Goal: Information Seeking & Learning: Learn about a topic

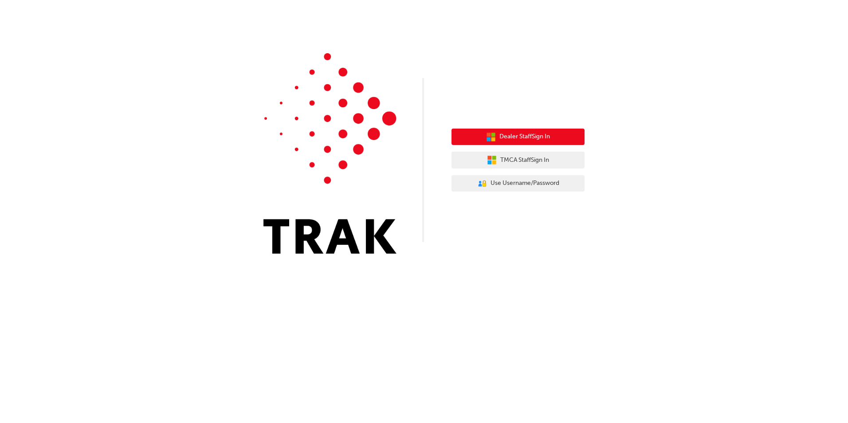
click at [527, 134] on span "Dealer Staff Sign In" at bounding box center [524, 137] width 51 height 10
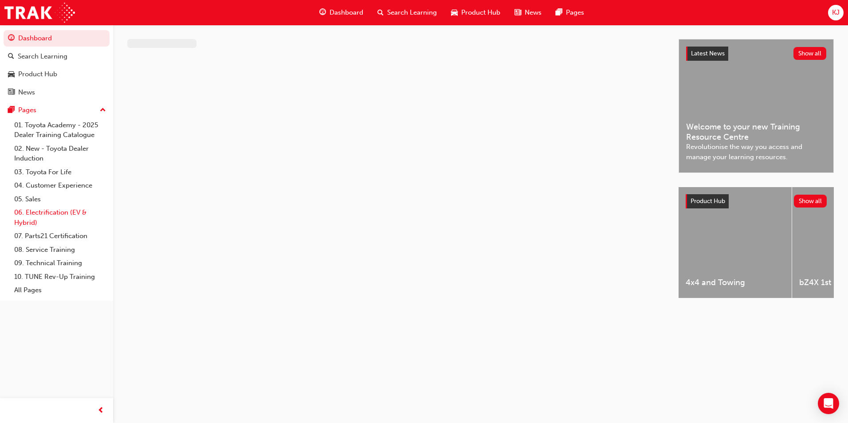
click at [53, 210] on link "06. Electrification (EV & Hybrid)" at bounding box center [60, 218] width 99 height 24
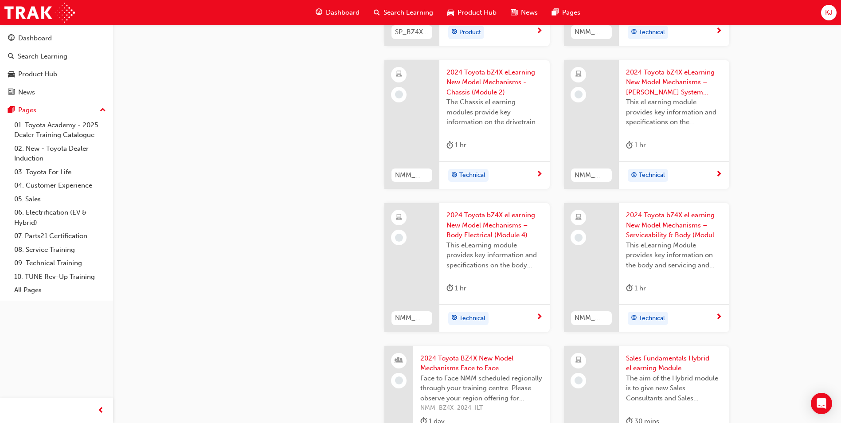
scroll to position [665, 0]
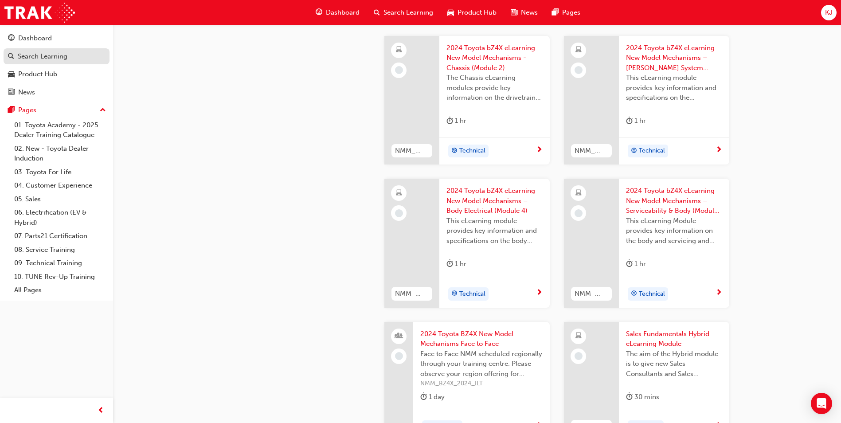
click at [46, 60] on div "Search Learning" at bounding box center [43, 56] width 50 height 10
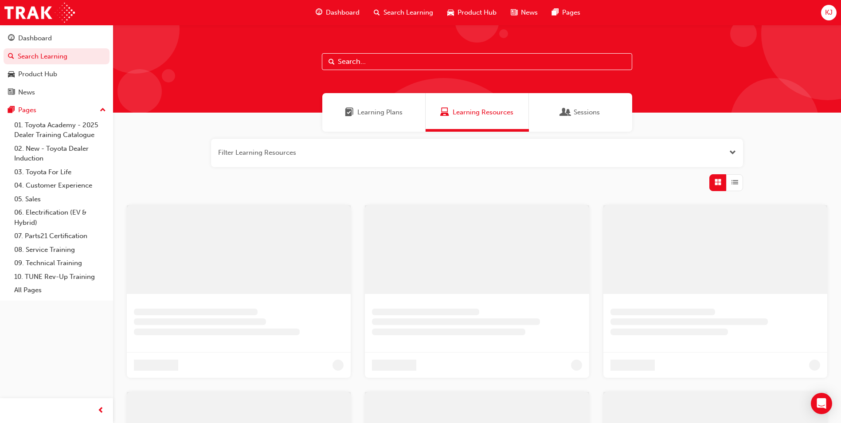
click at [392, 120] on div "Learning Plans" at bounding box center [373, 112] width 103 height 39
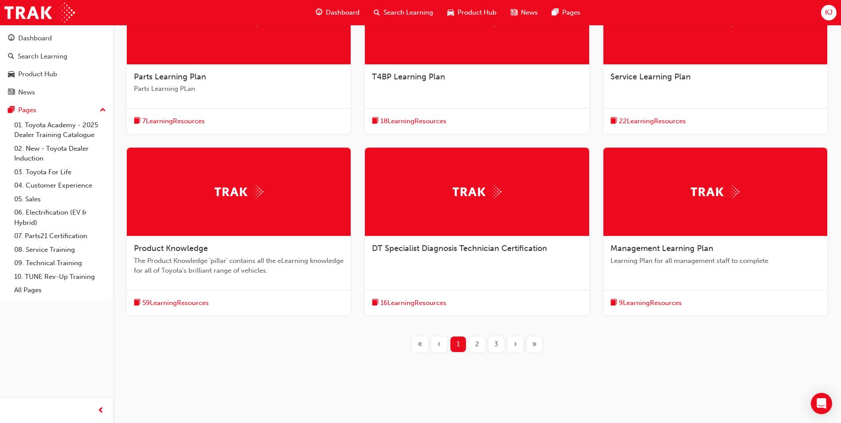
scroll to position [230, 0]
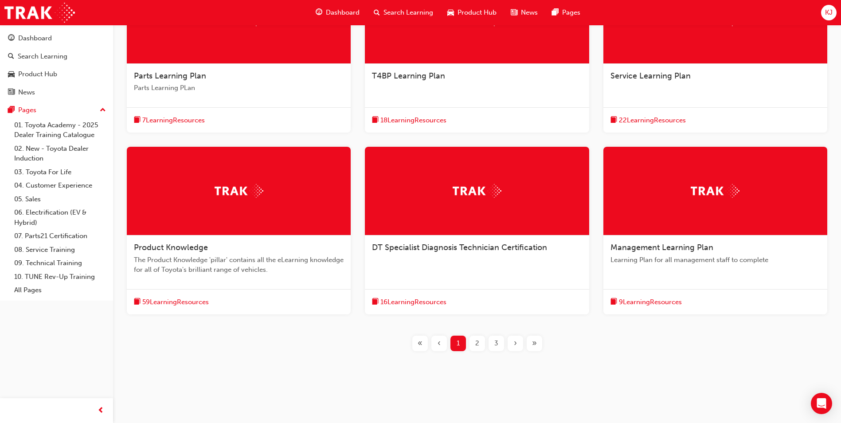
click at [481, 345] on div "2" at bounding box center [478, 344] width 16 height 16
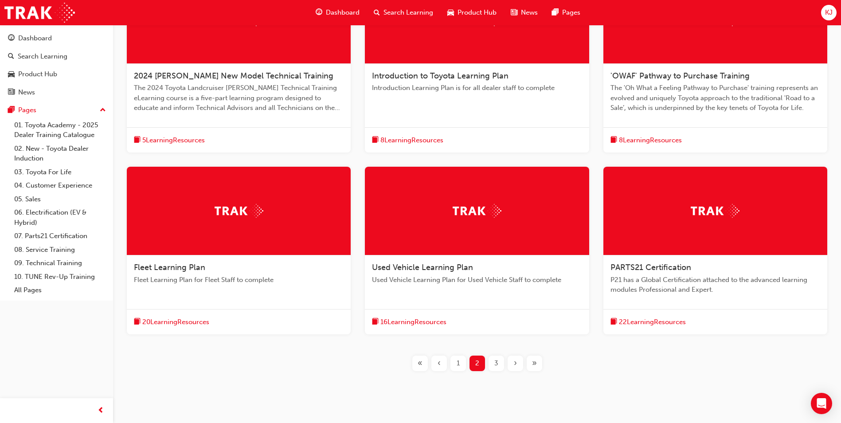
click at [498, 360] on div "3" at bounding box center [497, 364] width 16 height 16
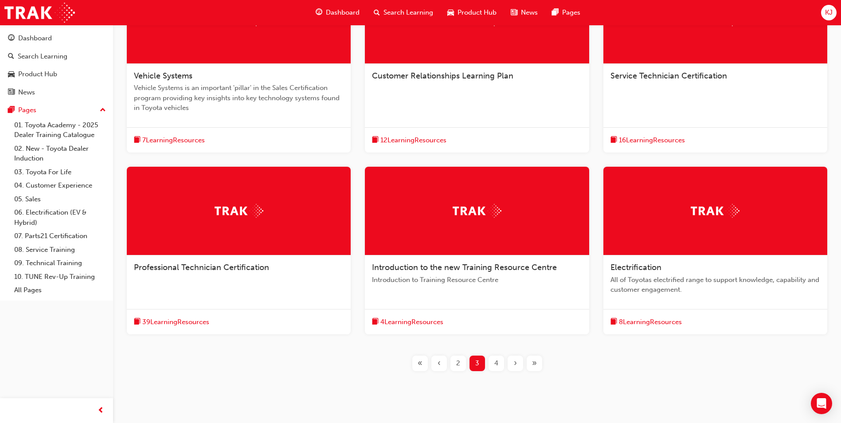
click at [648, 133] on div "16 Learning Resources" at bounding box center [716, 140] width 224 height 26
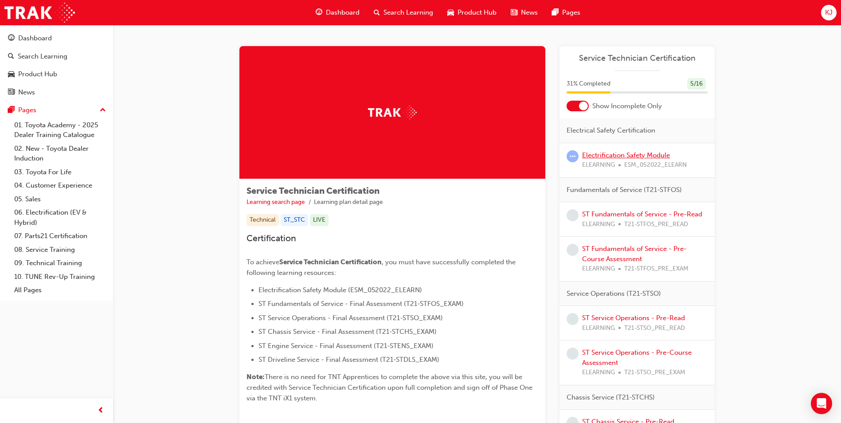
click at [620, 153] on link "Electrification Safety Module" at bounding box center [626, 155] width 88 height 8
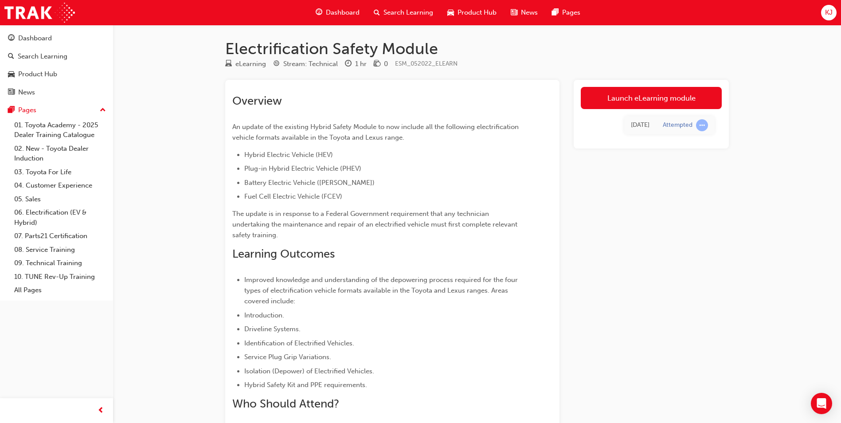
click at [629, 110] on div "[DATE] Attempted" at bounding box center [651, 125] width 141 height 32
click at [629, 105] on link "Launch eLearning module" at bounding box center [651, 98] width 141 height 22
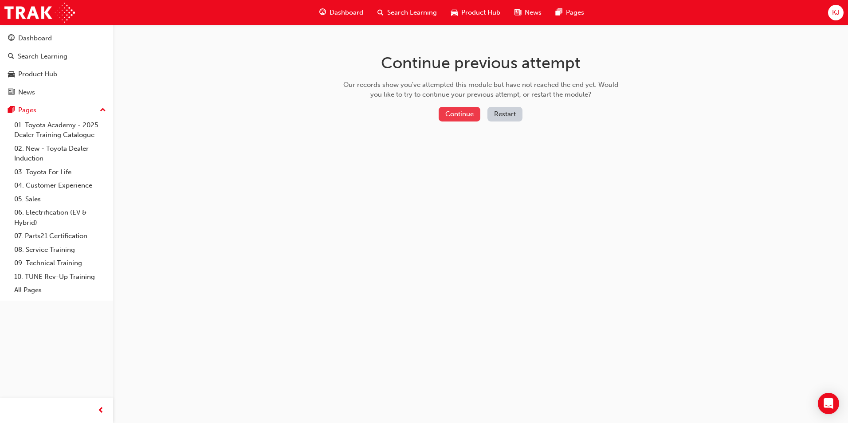
click at [460, 114] on button "Continue" at bounding box center [460, 114] width 42 height 15
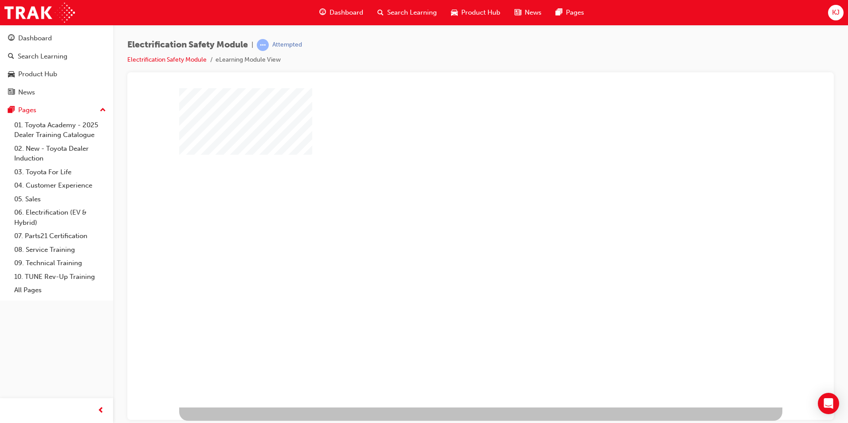
click at [455, 222] on div "play" at bounding box center [455, 222] width 0 height 0
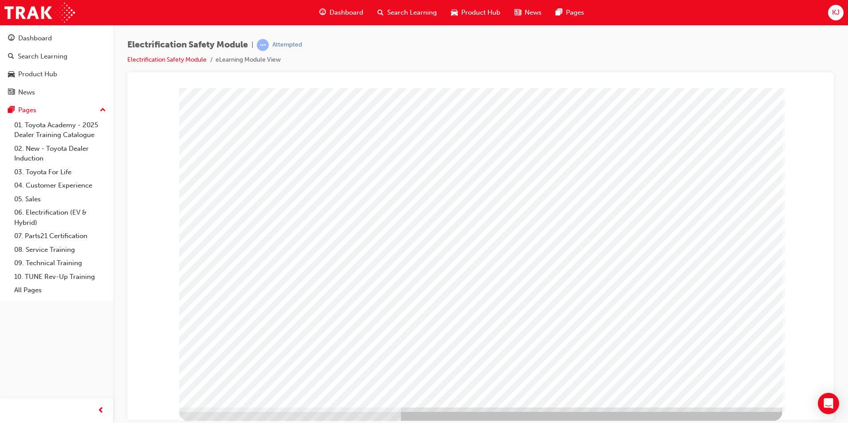
click at [731, 394] on div at bounding box center [480, 247] width 603 height 319
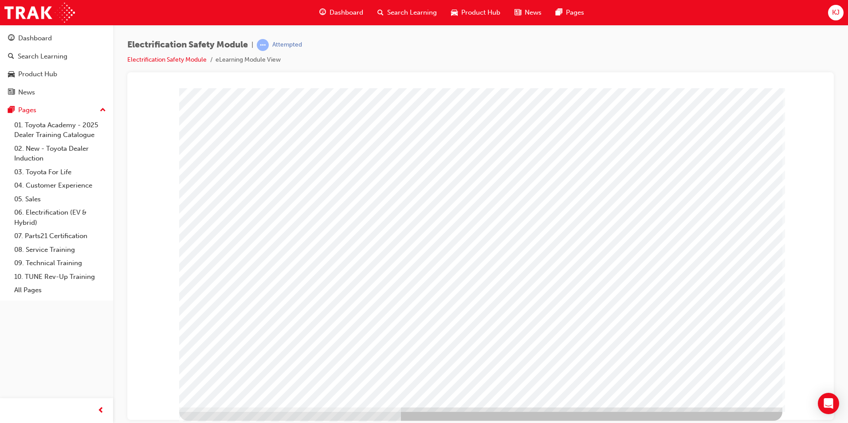
drag, startPoint x: 723, startPoint y: 379, endPoint x: 728, endPoint y: 378, distance: 5.1
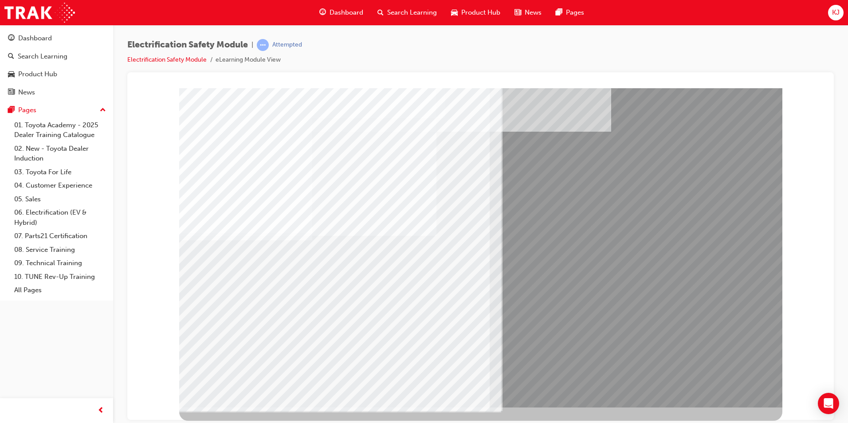
drag, startPoint x: 405, startPoint y: 318, endPoint x: 390, endPoint y: 317, distance: 15.1
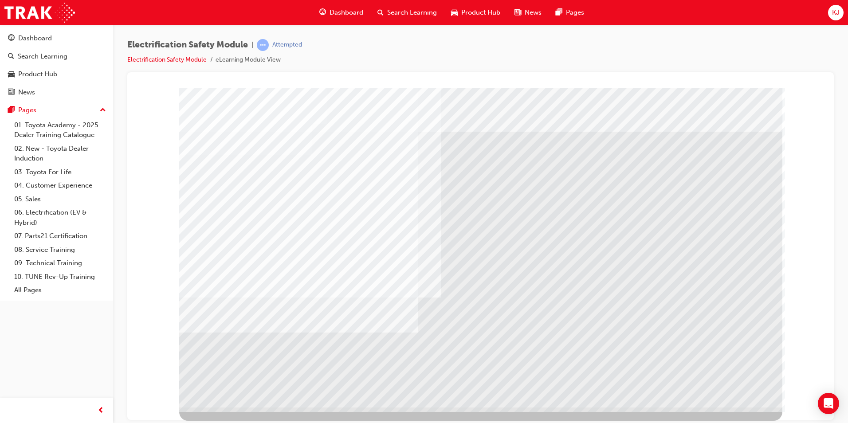
drag, startPoint x: 737, startPoint y: 388, endPoint x: 731, endPoint y: 386, distance: 6.8
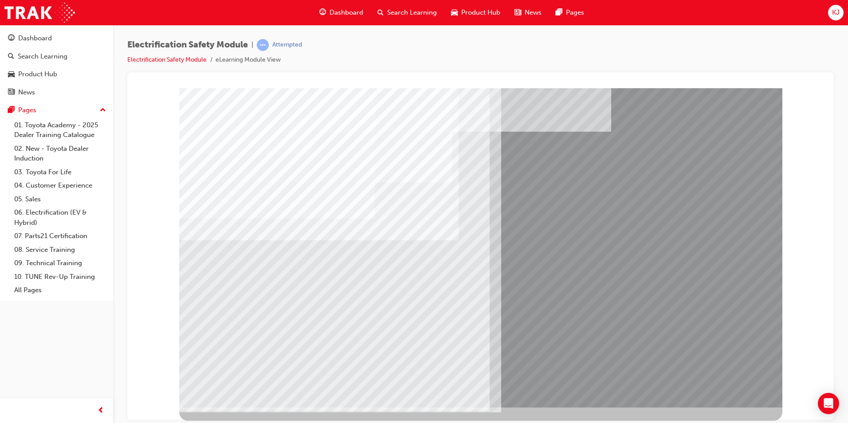
drag, startPoint x: 264, startPoint y: 353, endPoint x: 273, endPoint y: 352, distance: 8.5
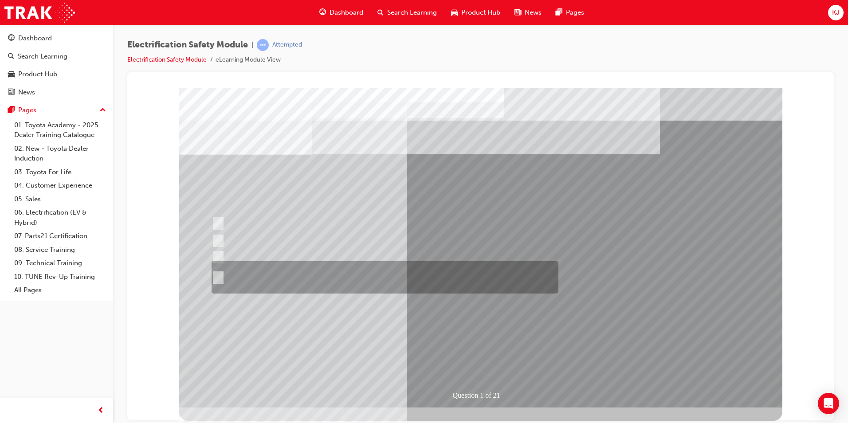
click at [378, 266] on div at bounding box center [382, 277] width 347 height 32
radio input "true"
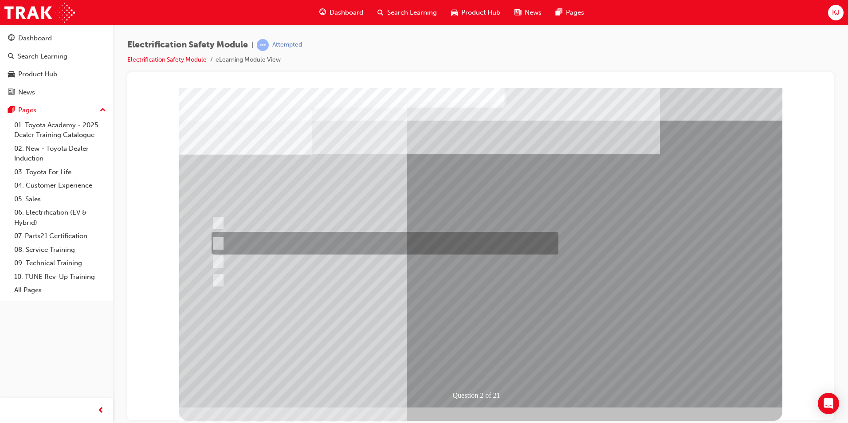
click at [323, 242] on div at bounding box center [382, 243] width 347 height 23
radio input "true"
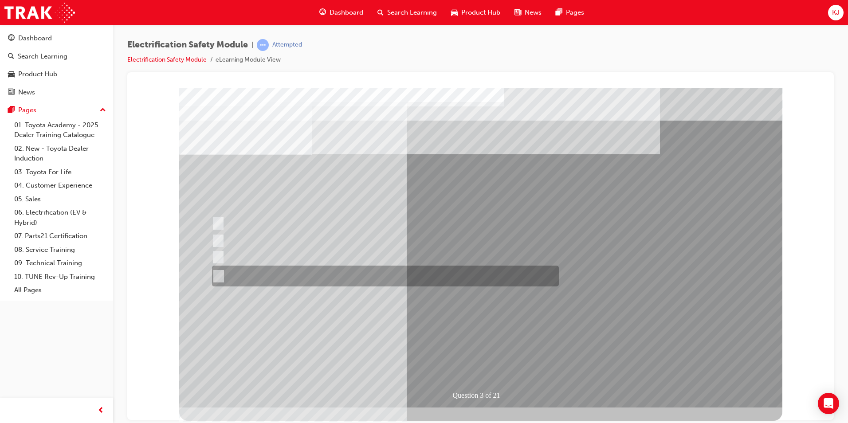
click at [337, 268] on div at bounding box center [383, 276] width 347 height 21
radio input "true"
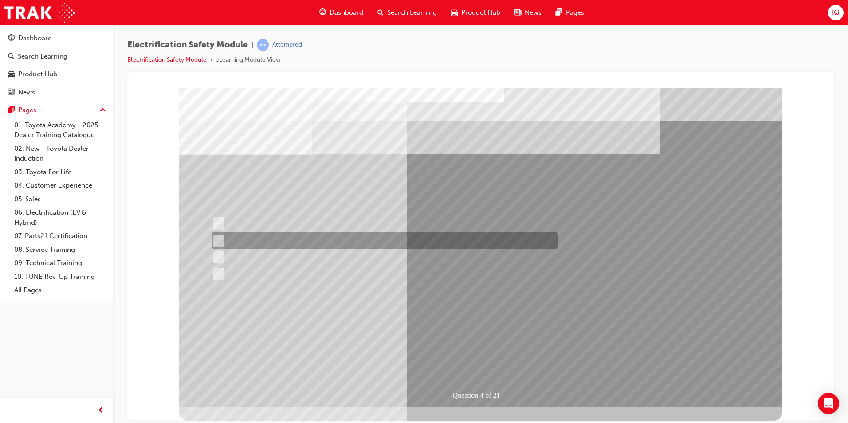
click at [251, 244] on div at bounding box center [382, 240] width 347 height 16
checkbox input "true"
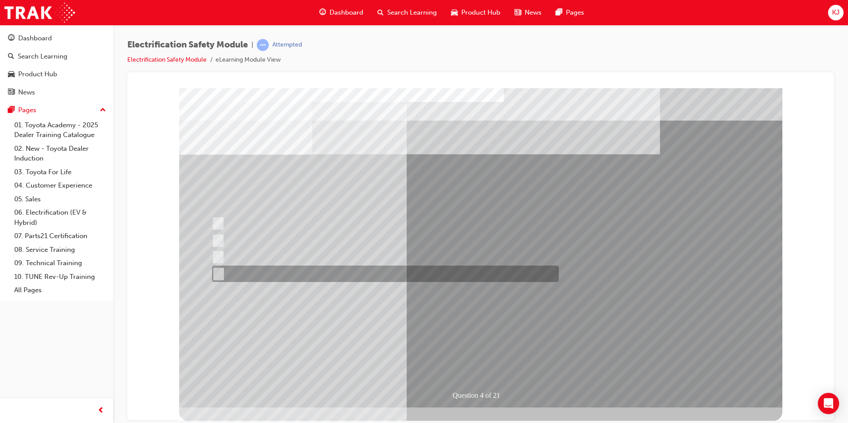
click at [314, 270] on div at bounding box center [383, 274] width 347 height 16
checkbox input "true"
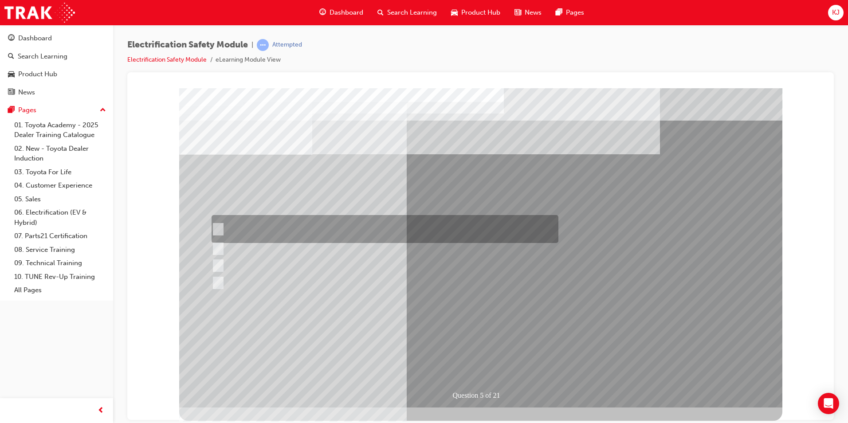
click at [263, 221] on div at bounding box center [382, 229] width 347 height 28
checkbox input "true"
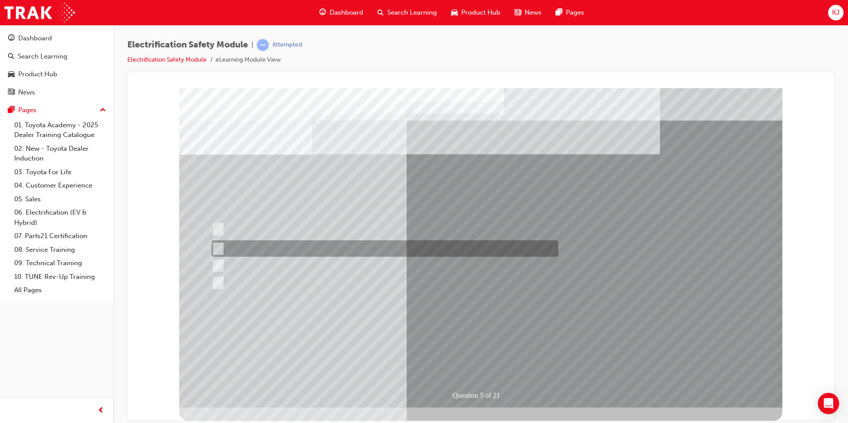
click at [408, 248] on div at bounding box center [382, 248] width 347 height 16
checkbox input "true"
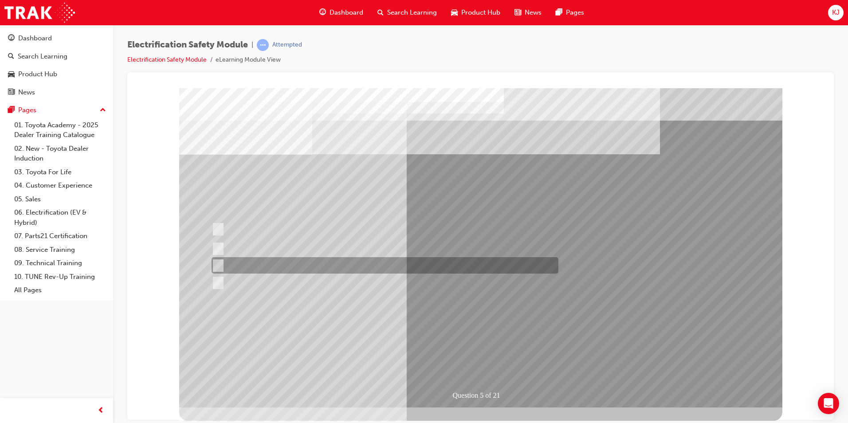
click at [408, 260] on div at bounding box center [382, 265] width 347 height 16
checkbox input "true"
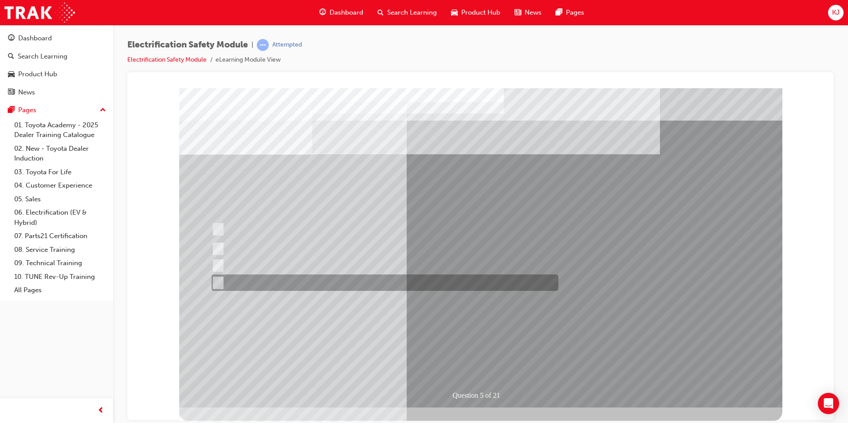
click at [343, 280] on div at bounding box center [382, 283] width 347 height 16
checkbox input "true"
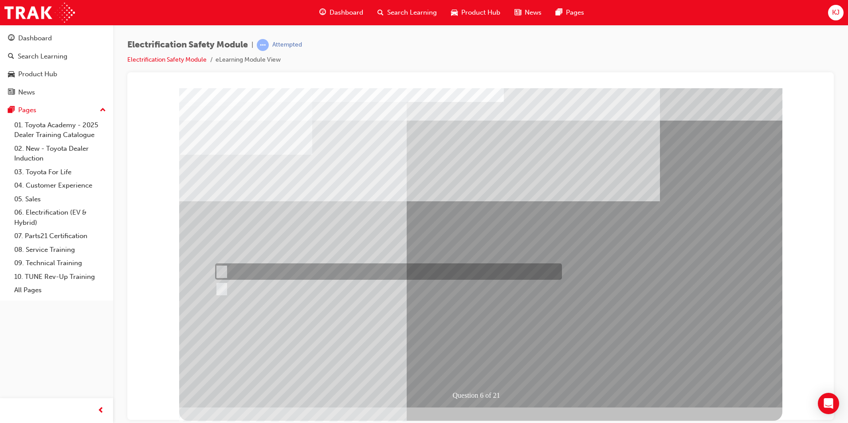
click at [224, 271] on input "True" at bounding box center [220, 272] width 10 height 10
radio input "true"
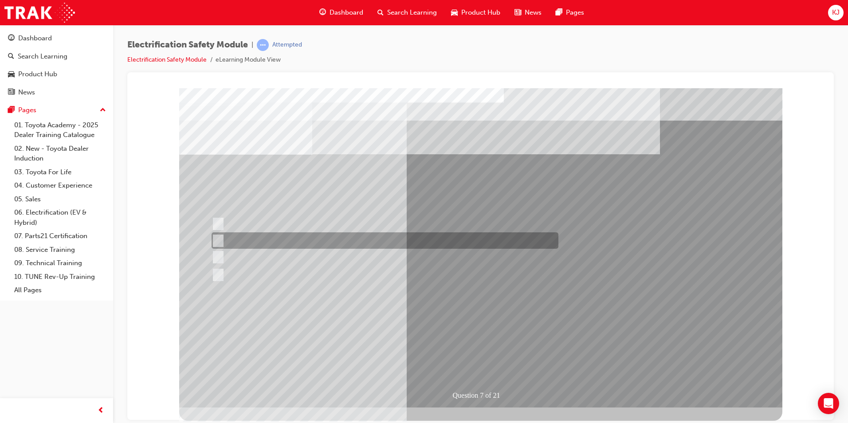
click at [304, 236] on div at bounding box center [382, 240] width 347 height 16
radio input "true"
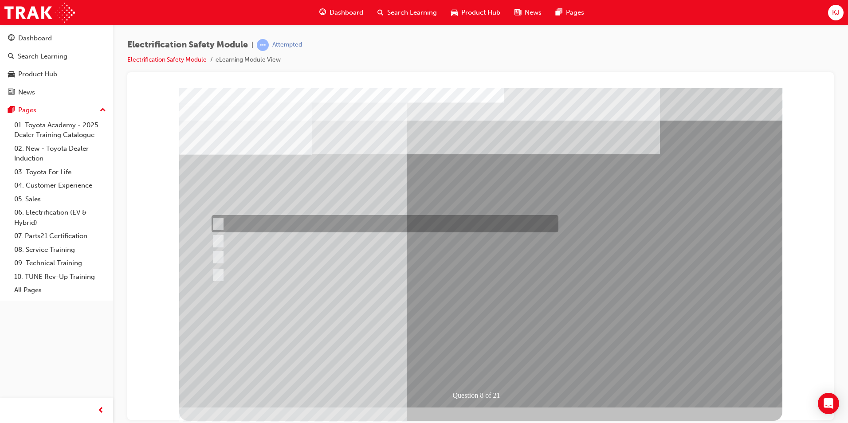
click at [322, 224] on div at bounding box center [382, 223] width 347 height 17
radio input "true"
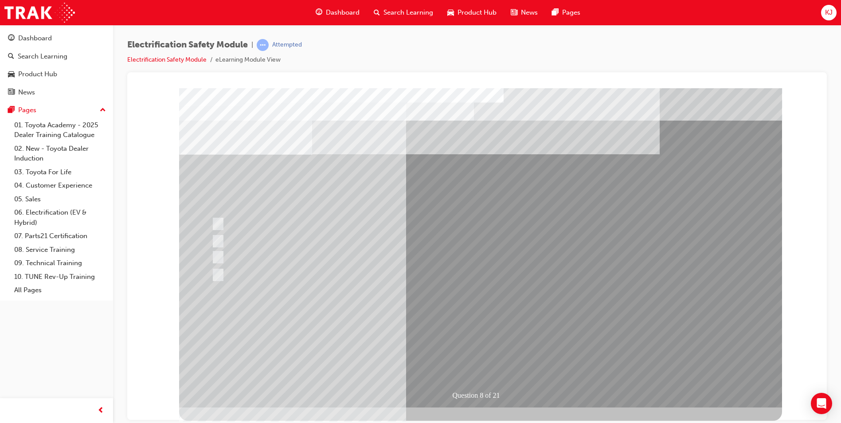
drag, startPoint x: 487, startPoint y: 339, endPoint x: 487, endPoint y: 329, distance: 10.2
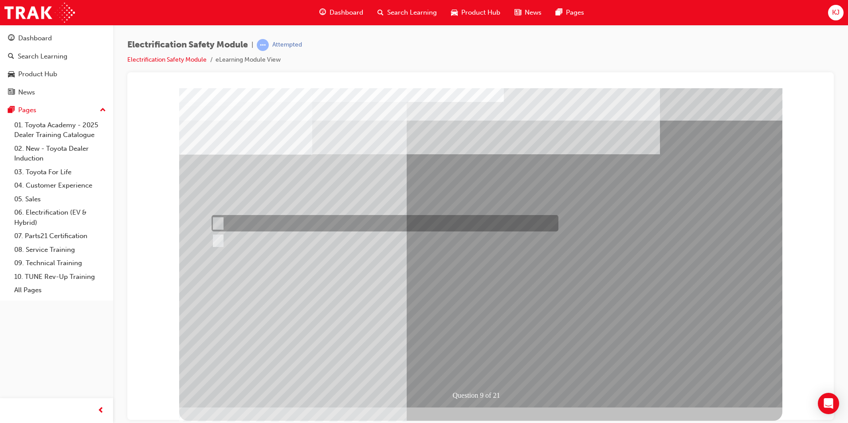
click at [235, 221] on div at bounding box center [382, 223] width 347 height 16
radio input "true"
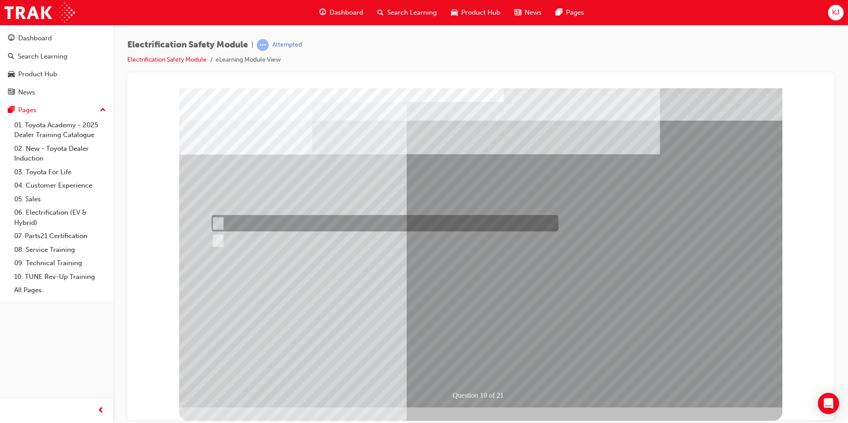
click at [258, 224] on div at bounding box center [382, 223] width 347 height 16
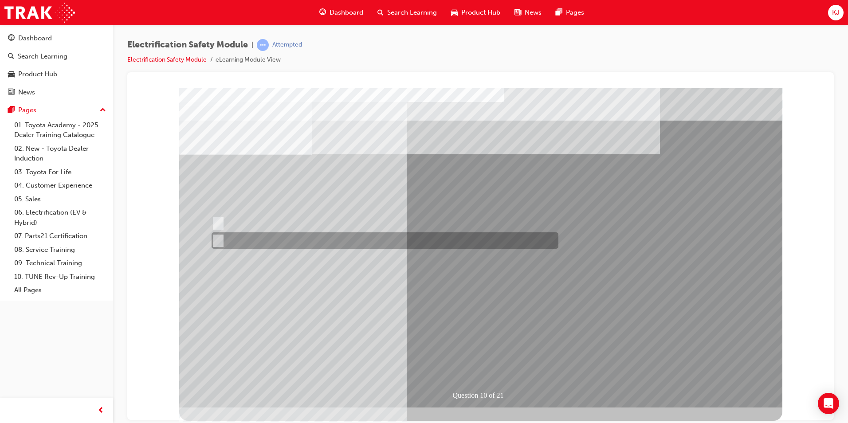
click at [252, 236] on div at bounding box center [382, 240] width 347 height 16
radio input "false"
radio input "true"
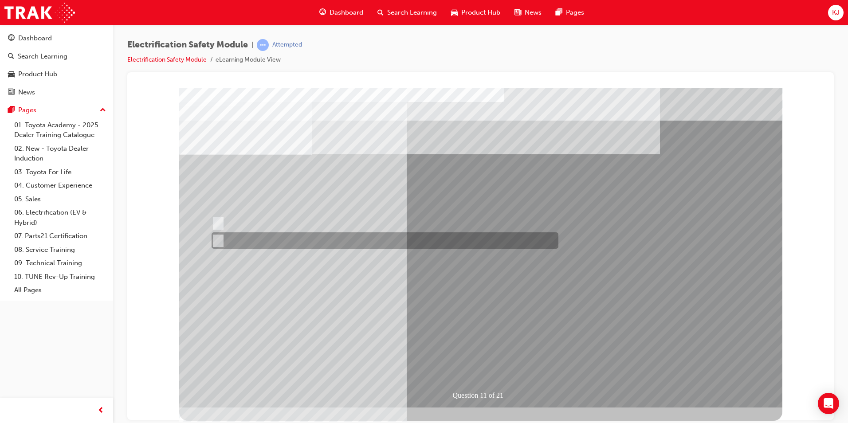
click at [220, 239] on input "False" at bounding box center [217, 241] width 10 height 10
radio input "true"
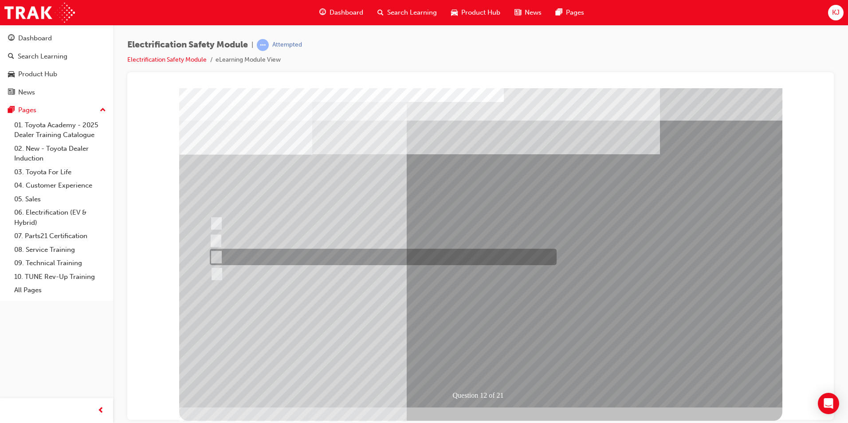
click at [340, 259] on div at bounding box center [381, 257] width 347 height 16
radio input "true"
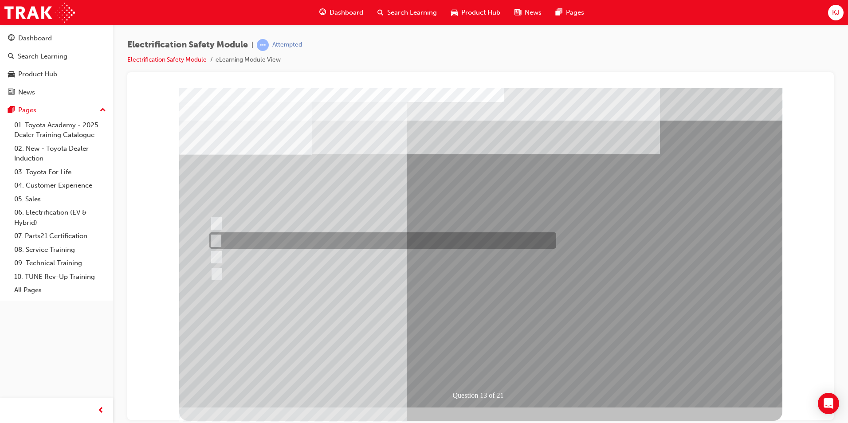
click at [351, 238] on div at bounding box center [380, 240] width 347 height 16
radio input "true"
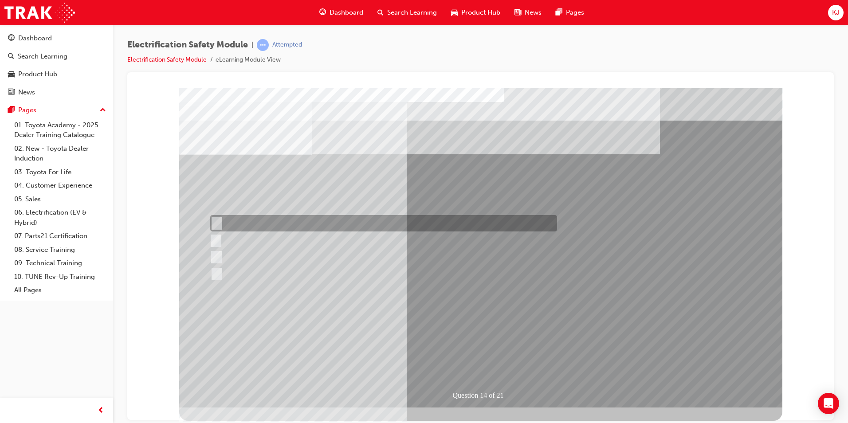
click at [252, 220] on div at bounding box center [381, 223] width 347 height 16
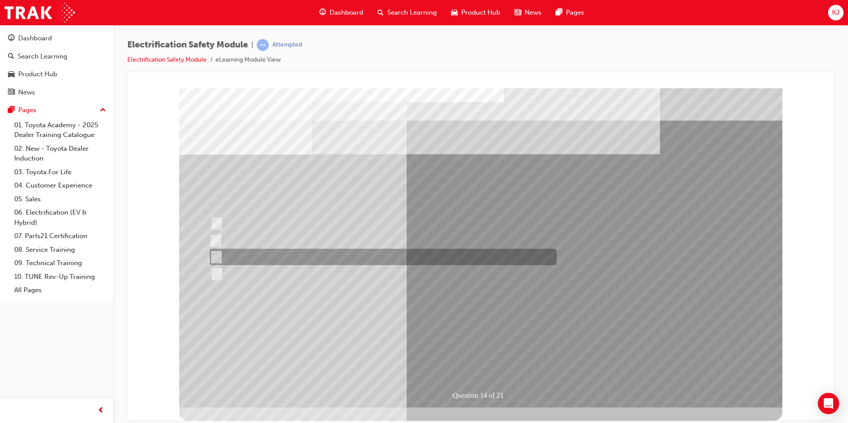
click at [263, 258] on div at bounding box center [381, 257] width 347 height 16
radio input "false"
radio input "true"
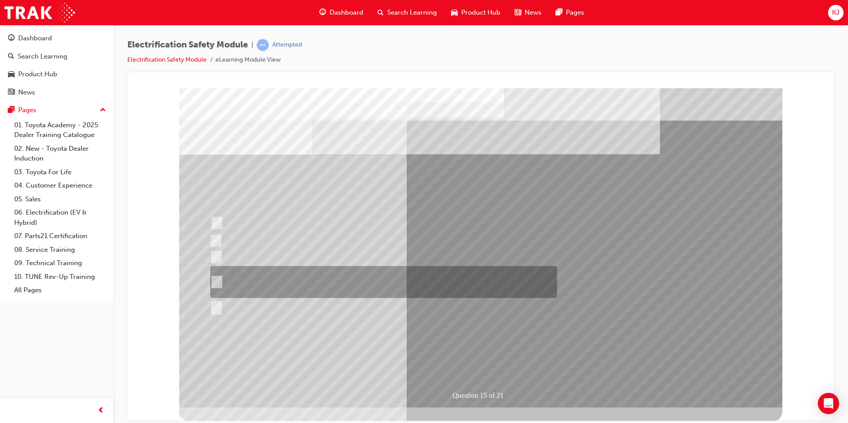
click at [329, 278] on div at bounding box center [381, 282] width 347 height 32
radio input "true"
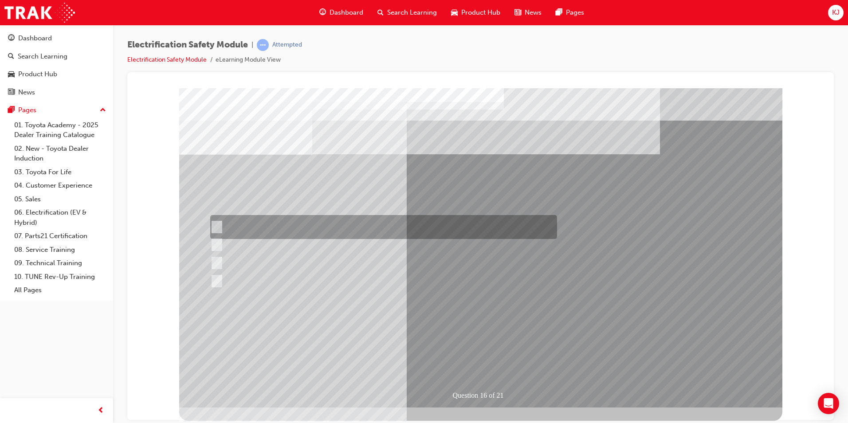
click at [284, 226] on div at bounding box center [381, 227] width 347 height 24
radio input "true"
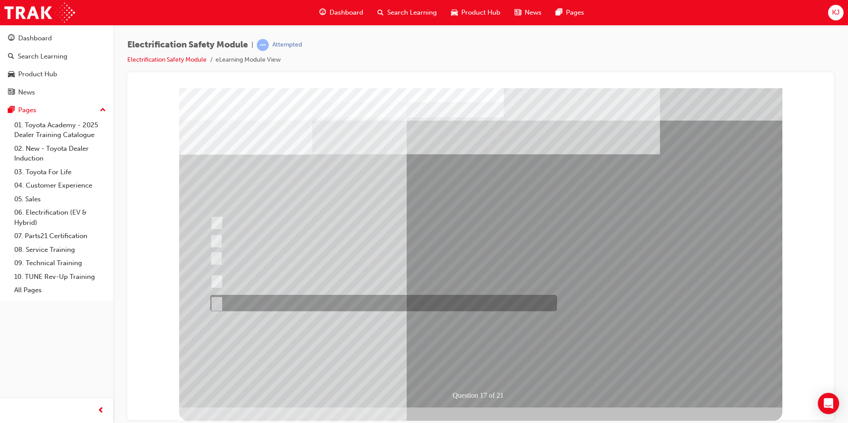
click at [247, 302] on div at bounding box center [381, 303] width 347 height 16
radio input "true"
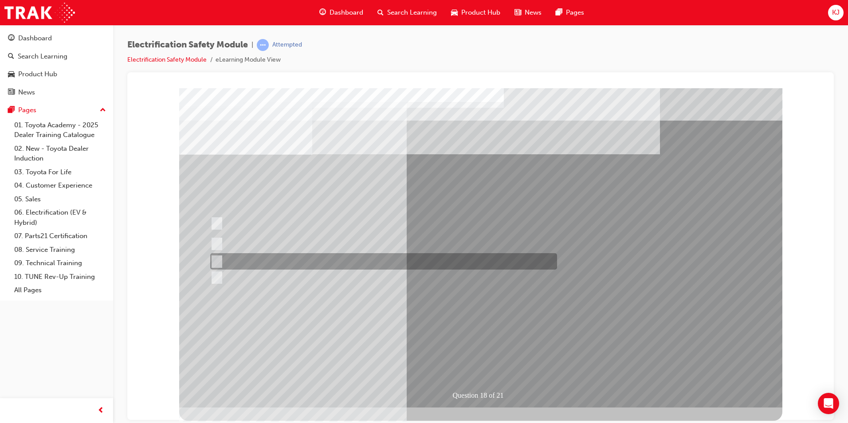
click at [301, 257] on div at bounding box center [381, 261] width 347 height 16
radio input "true"
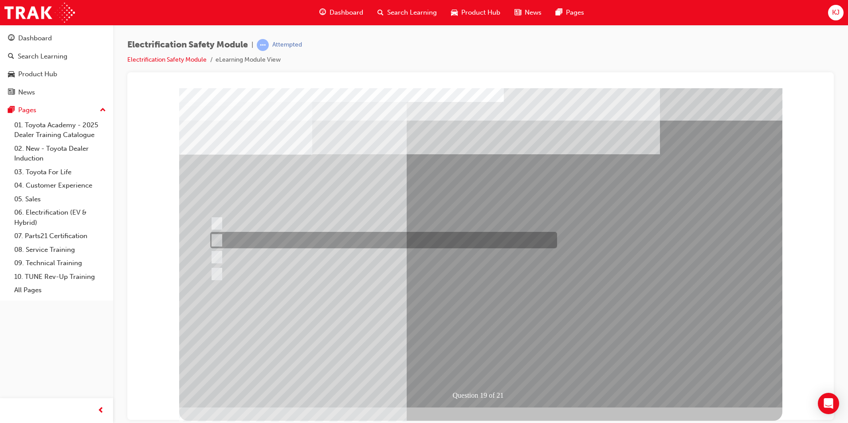
click at [476, 240] on div at bounding box center [381, 240] width 347 height 16
radio input "true"
click at [433, 240] on div at bounding box center [381, 240] width 347 height 16
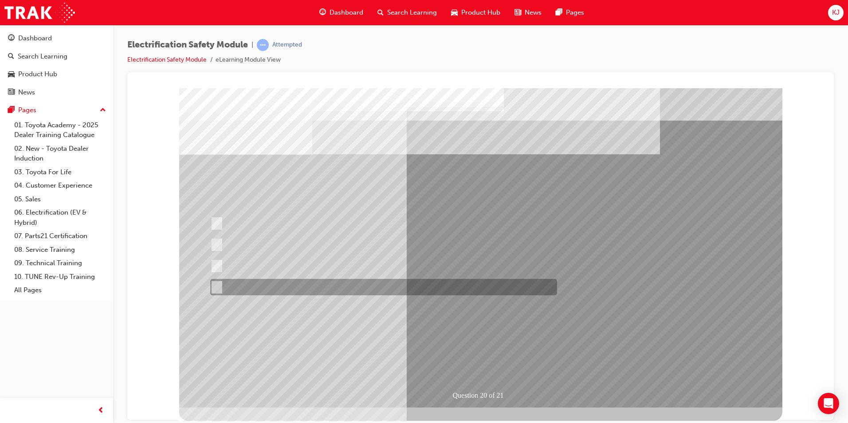
click at [357, 286] on div at bounding box center [381, 287] width 347 height 16
radio input "true"
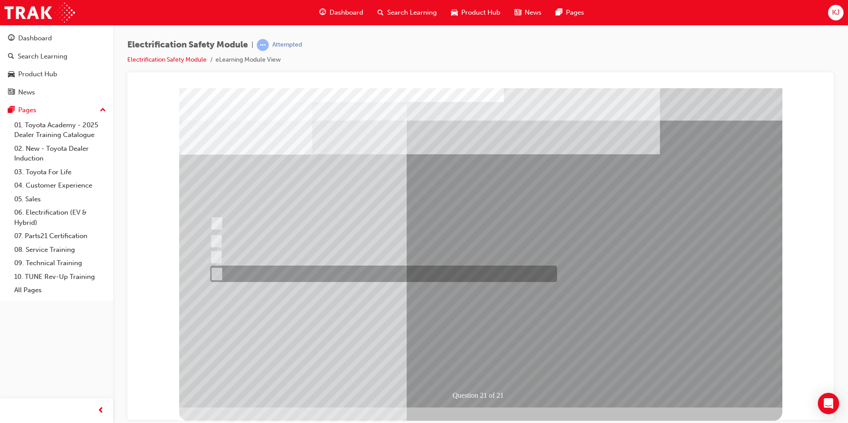
click at [336, 270] on div at bounding box center [381, 274] width 347 height 16
radio input "true"
